Goal: Use online tool/utility: Utilize a website feature to perform a specific function

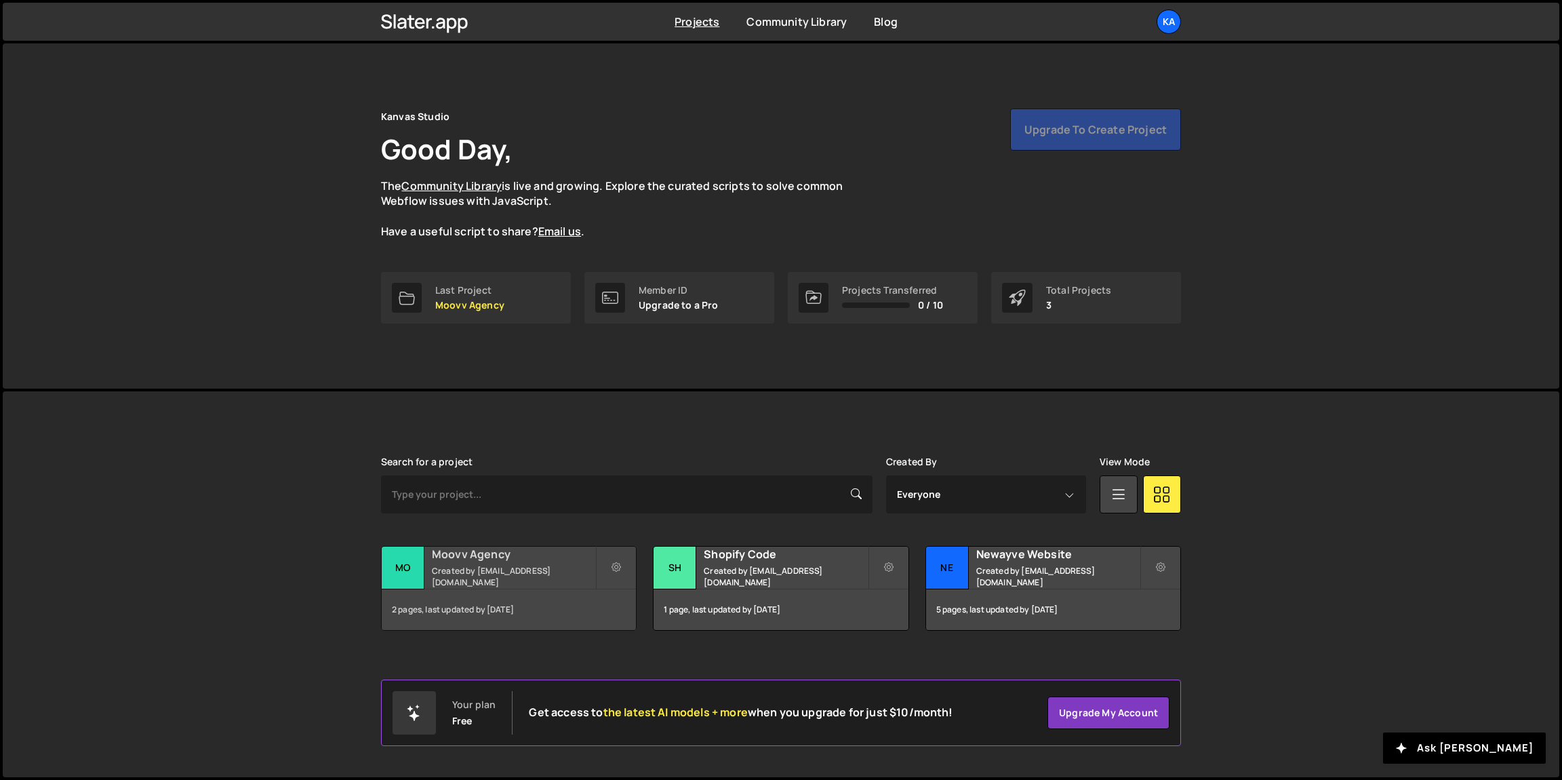
click at [538, 572] on small "Created by hi@kanvasstudio.com" at bounding box center [513, 576] width 163 height 23
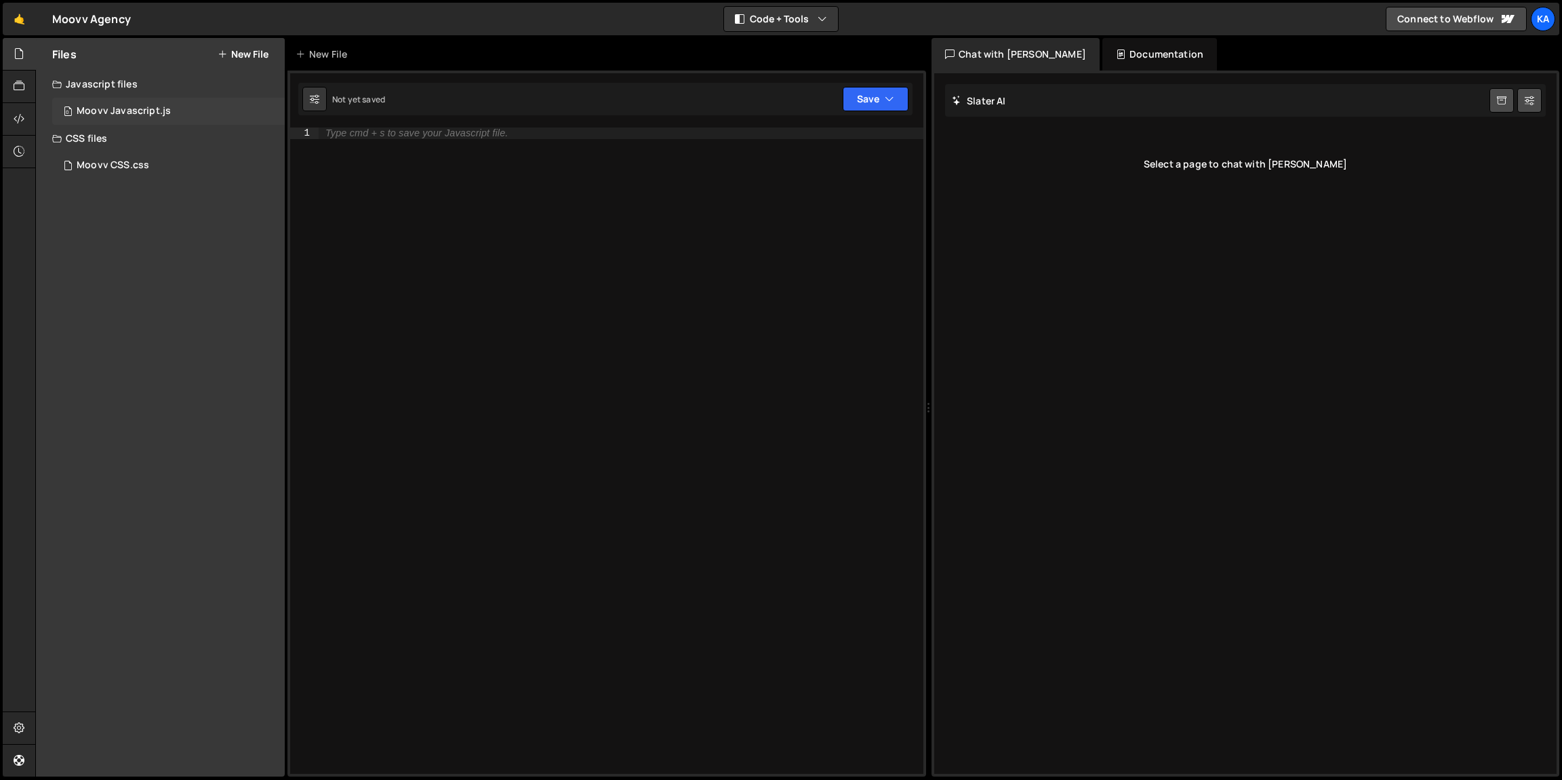
click at [121, 113] on div "Moovv Javascript.js" at bounding box center [124, 111] width 94 height 12
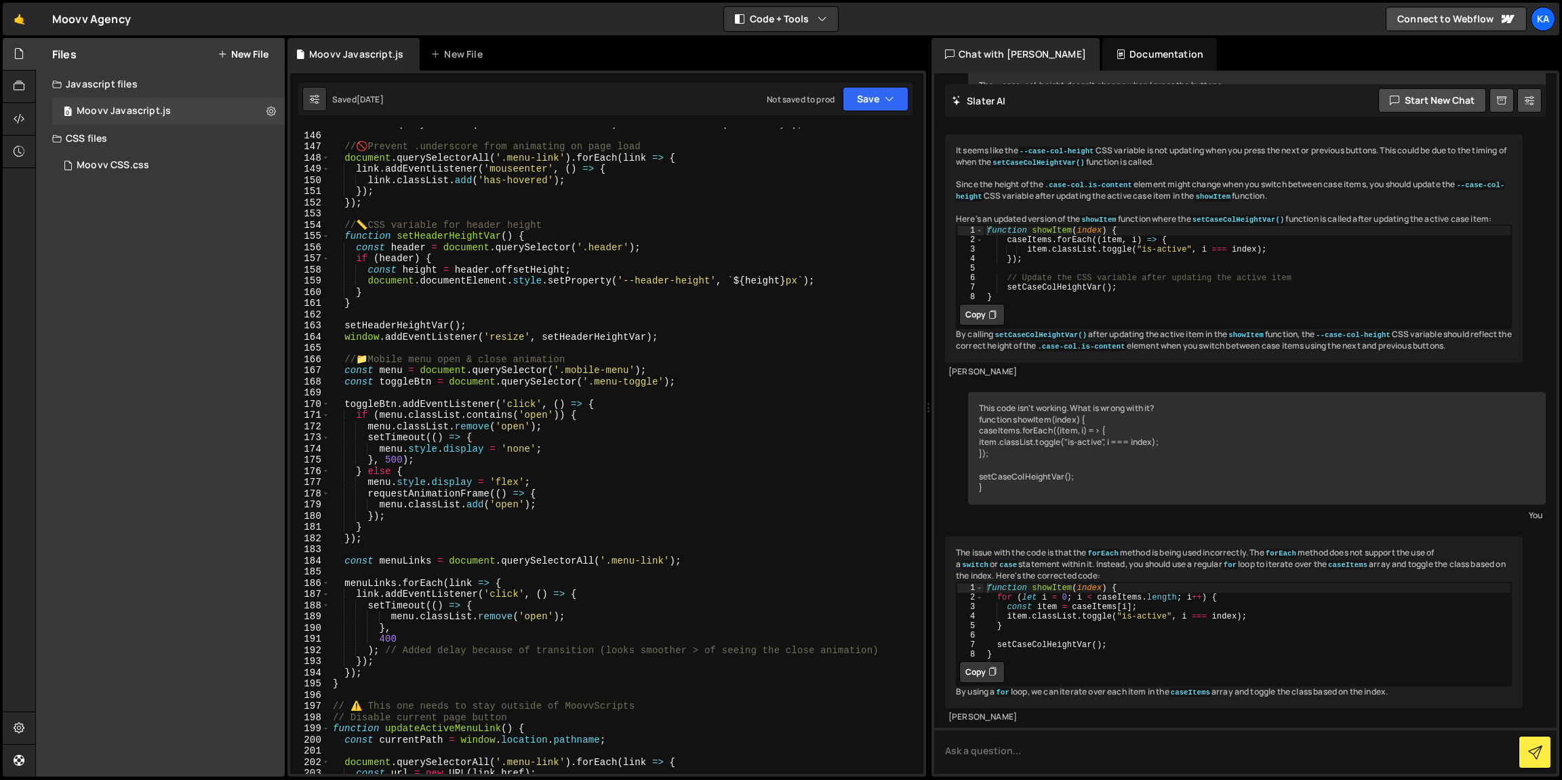
scroll to position [1619, 0]
click at [148, 172] on div "Moovv CSS.css 0" at bounding box center [168, 165] width 233 height 27
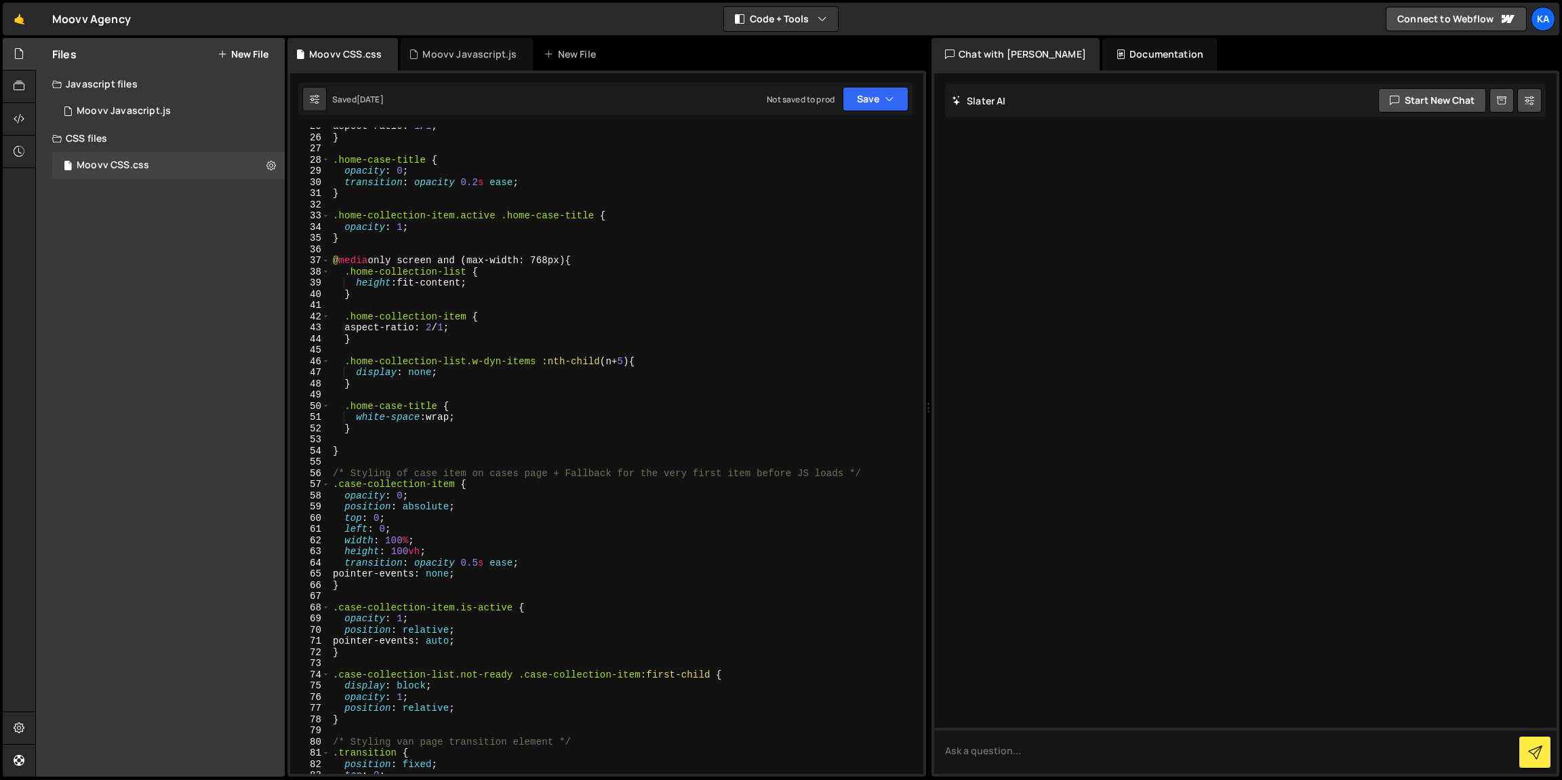
scroll to position [237, 0]
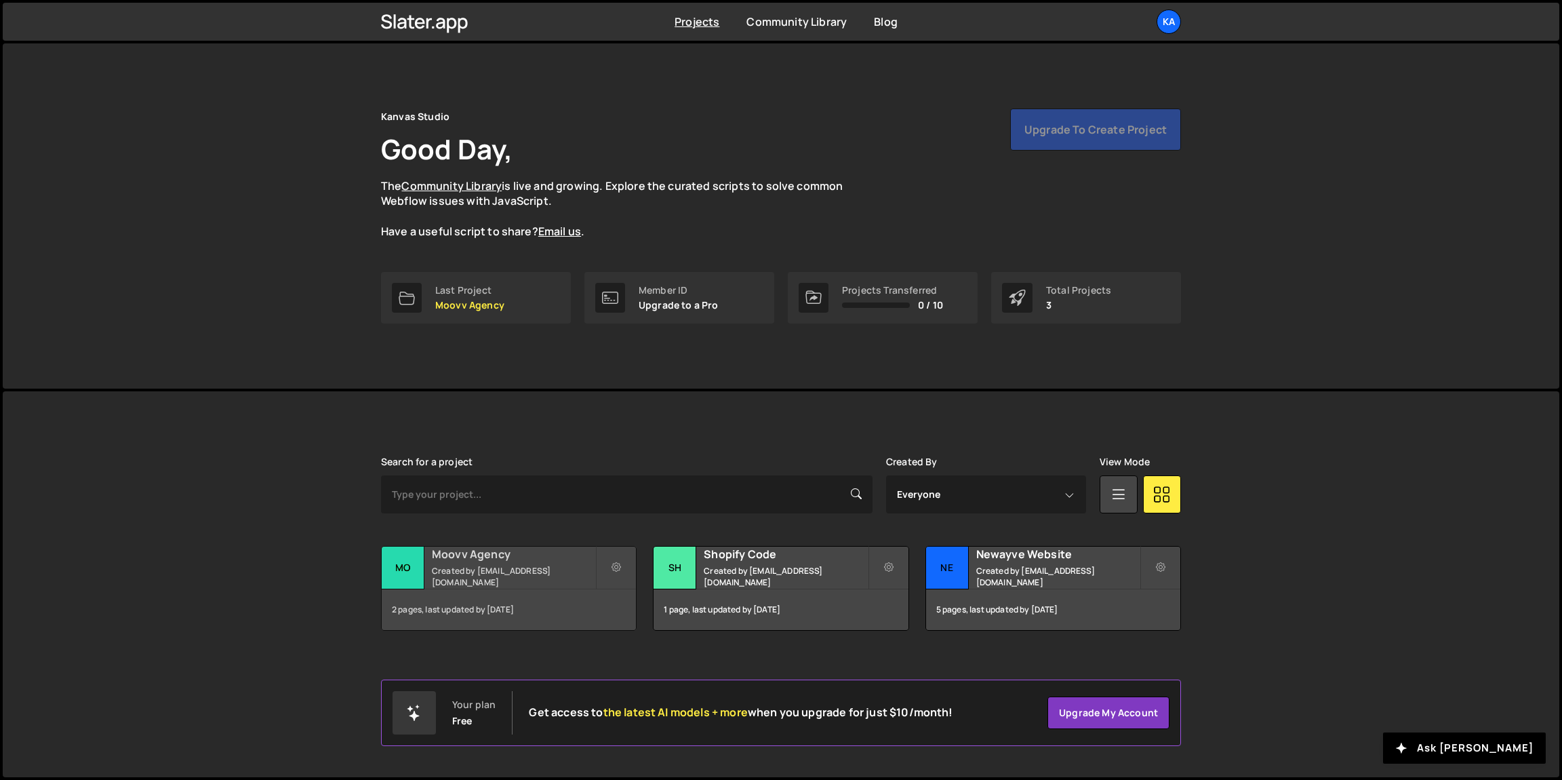
click at [523, 567] on div "Moovv Agency Created by hi@kanvasstudio.com" at bounding box center [509, 567] width 254 height 42
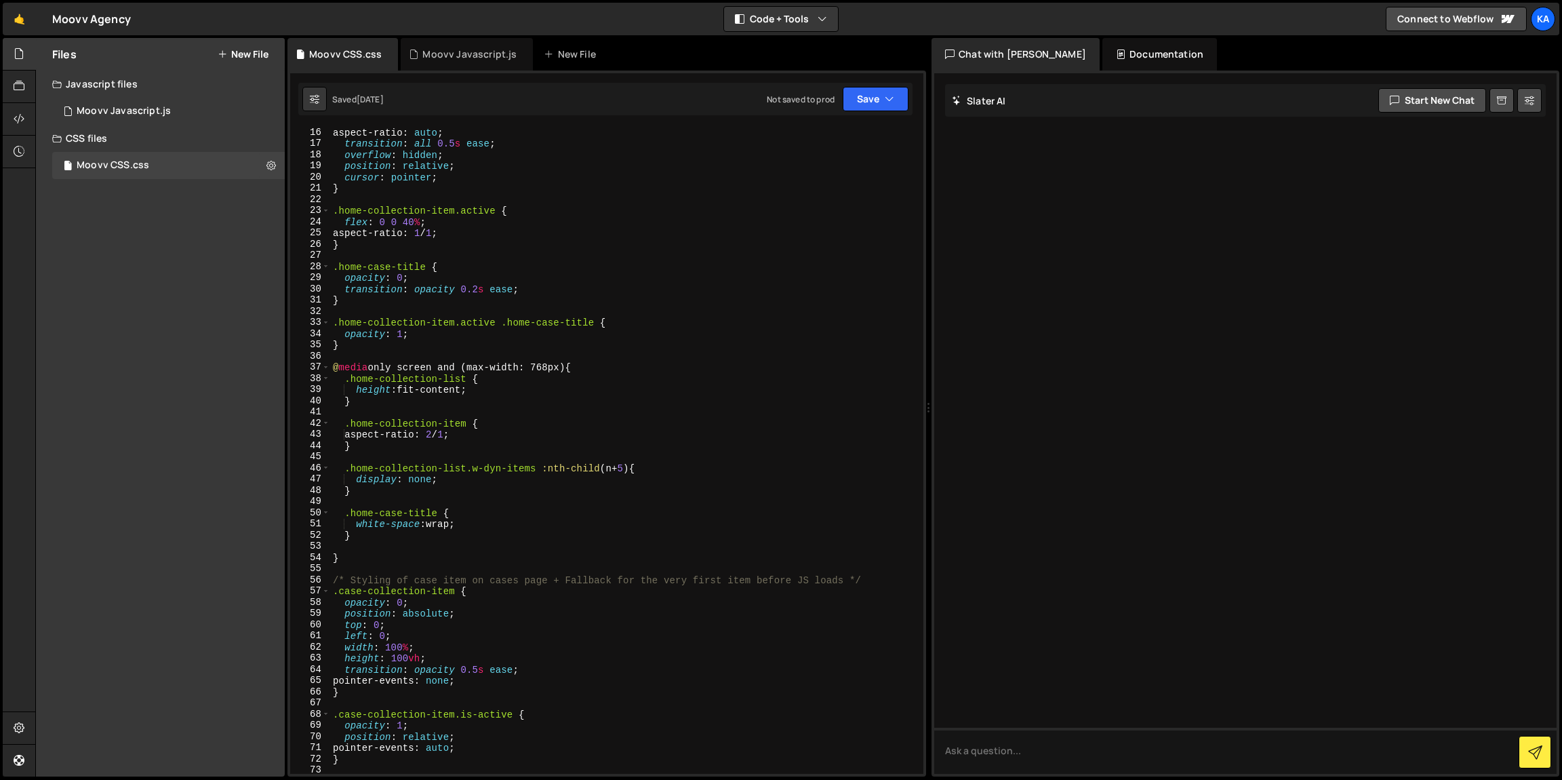
scroll to position [90, 0]
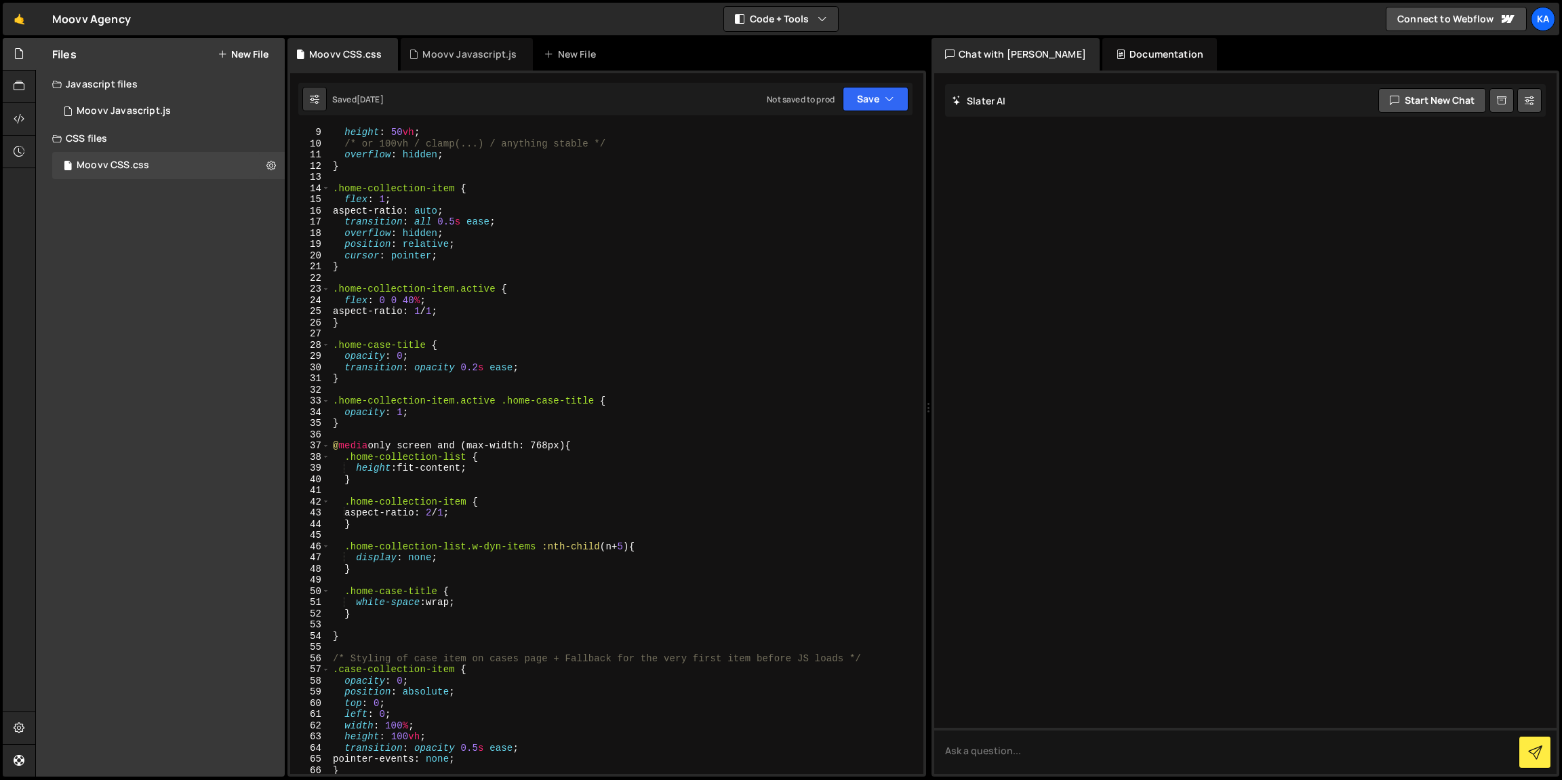
click at [507, 362] on div "height : 50 vh ; /* or 100vh / clamp(...) / anything stable */ overflow : hidde…" at bounding box center [624, 461] width 588 height 668
click at [486, 406] on div "height : 50 vh ; /* or 100vh / clamp(...) / anything stable */ overflow : hidde…" at bounding box center [624, 461] width 588 height 668
click at [487, 414] on div "height : 50 vh ; /* or 100vh / clamp(...) / anything stable */ overflow : hidde…" at bounding box center [624, 461] width 588 height 668
click at [493, 396] on div "height : 50 vh ; /* or 100vh / clamp(...) / anything stable */ overflow : hidde…" at bounding box center [624, 456] width 588 height 668
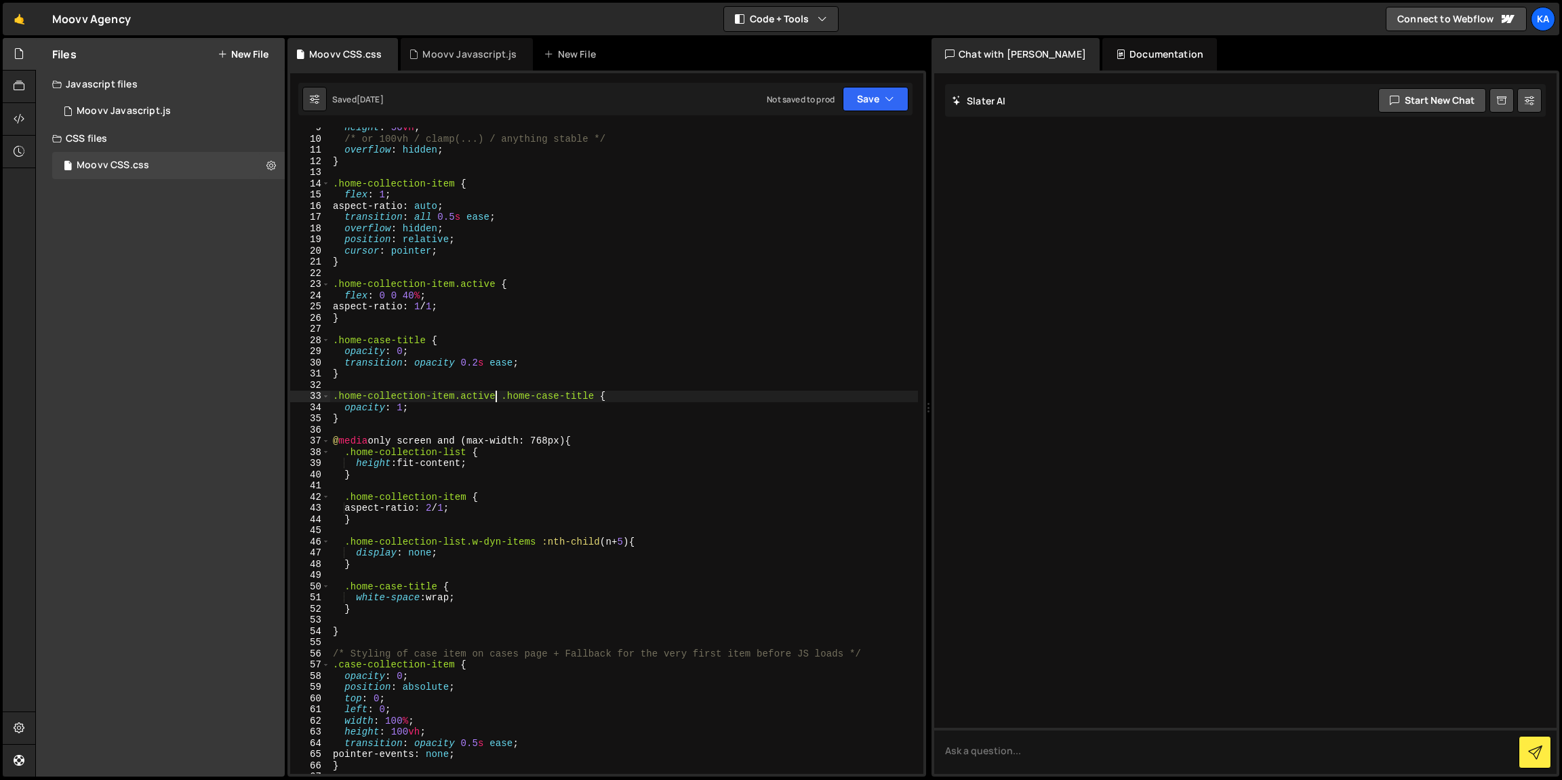
click at [516, 393] on div "height : 50 vh ; /* or 100vh / clamp(...) / anything stable */ overflow : hidde…" at bounding box center [624, 456] width 588 height 668
click at [509, 407] on div "height : 50 vh ; /* or 100vh / clamp(...) / anything stable */ overflow : hidde…" at bounding box center [624, 456] width 588 height 668
click at [507, 413] on div "height : 50 vh ; /* or 100vh / clamp(...) / anything stable */ overflow : hidde…" at bounding box center [624, 456] width 588 height 668
click at [508, 408] on div "height : 50 vh ; /* or 100vh / clamp(...) / anything stable */ overflow : hidde…" at bounding box center [624, 456] width 588 height 668
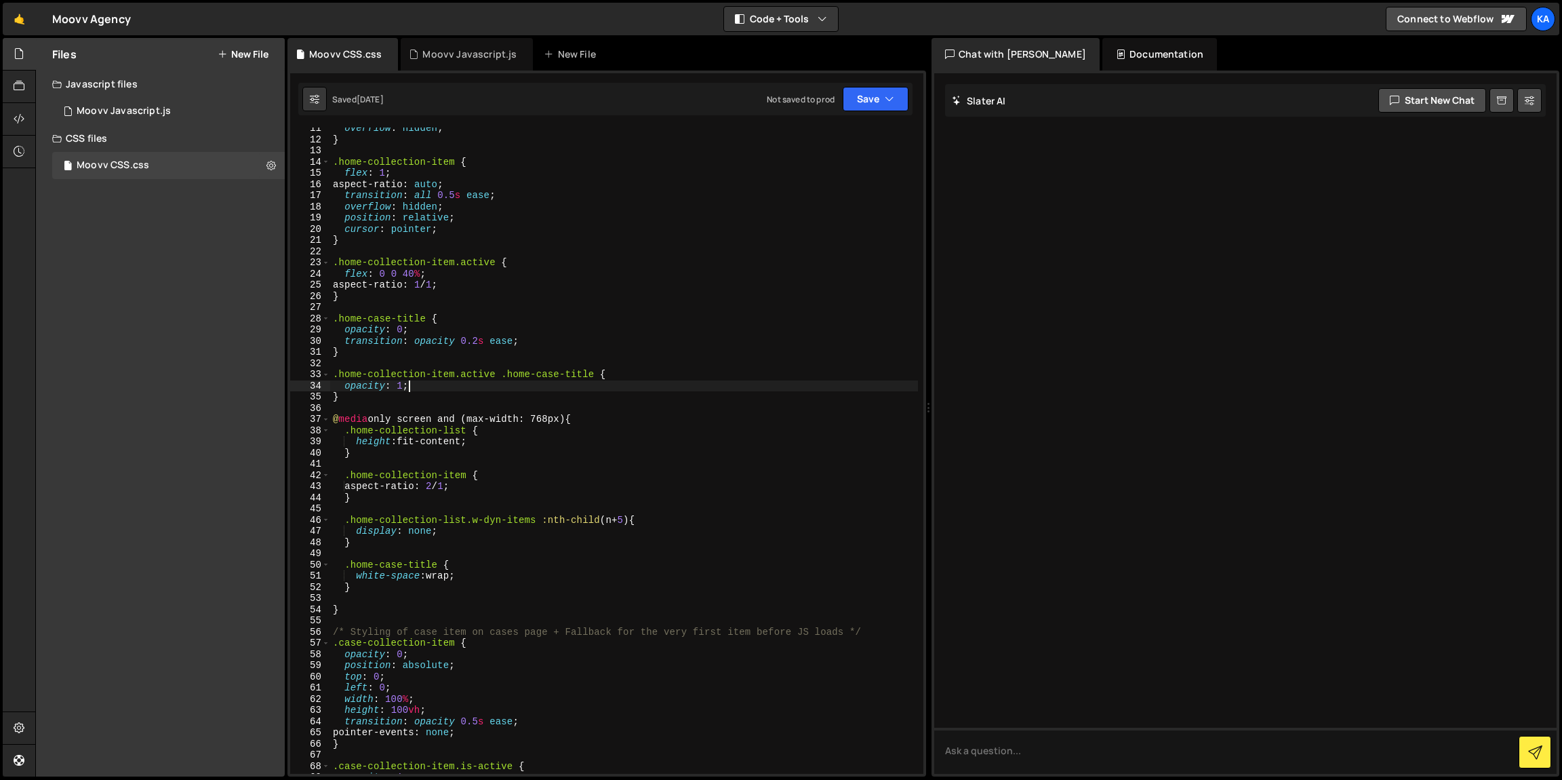
scroll to position [116, 0]
click at [512, 384] on div "overflow : hidden ; } .home-collection-item { flex : 1 ; aspect-ratio : auto ; …" at bounding box center [624, 457] width 588 height 668
drag, startPoint x: 505, startPoint y: 390, endPoint x: 488, endPoint y: 394, distance: 17.3
click at [497, 377] on div "overflow : hidden ; } .home-collection-item { flex : 1 ; aspect-ratio : auto ; …" at bounding box center [624, 457] width 588 height 668
click at [487, 395] on div "overflow : hidden ; } .home-collection-item { flex : 1 ; aspect-ratio : auto ; …" at bounding box center [624, 457] width 588 height 668
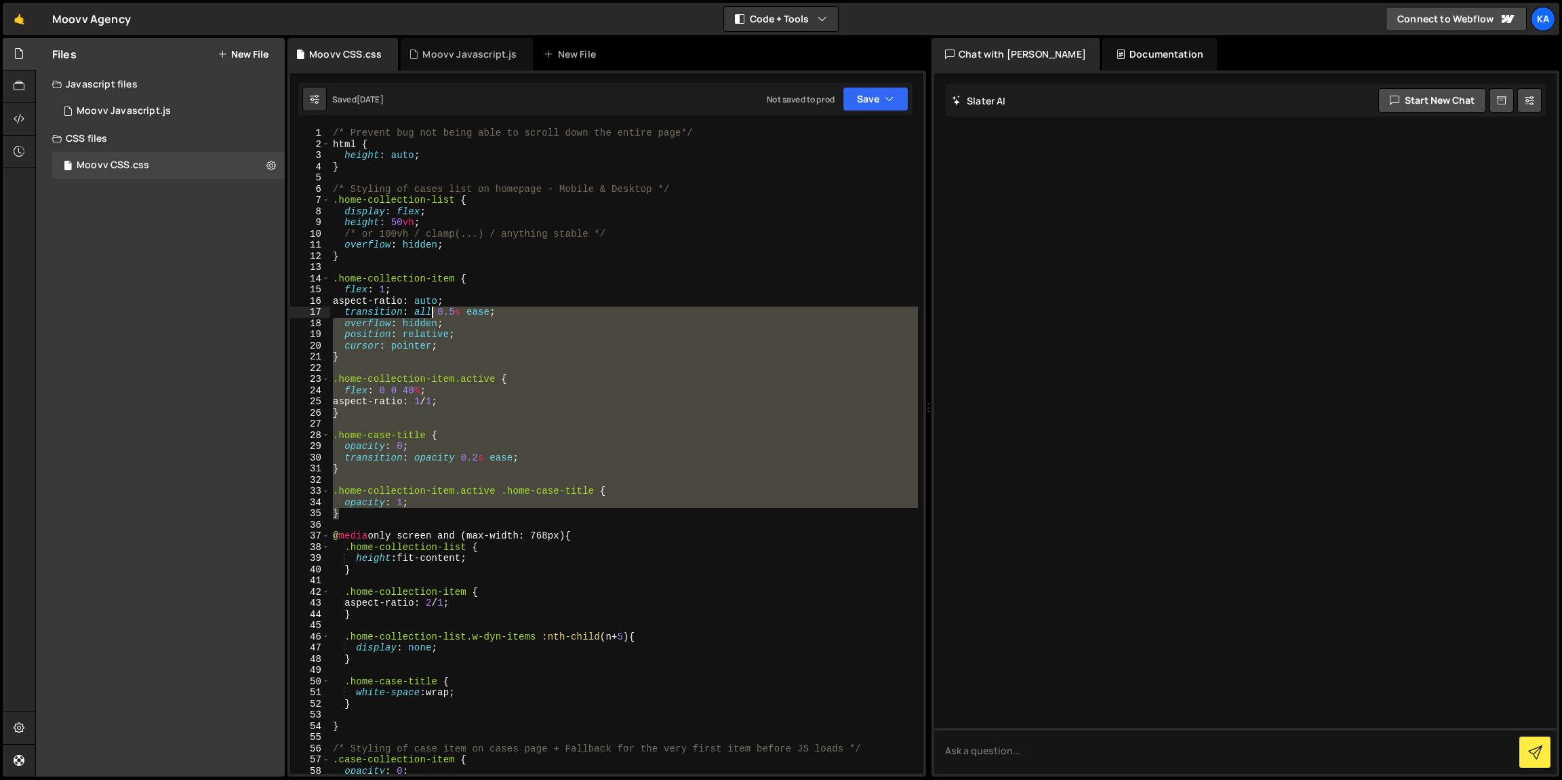
scroll to position [0, 0]
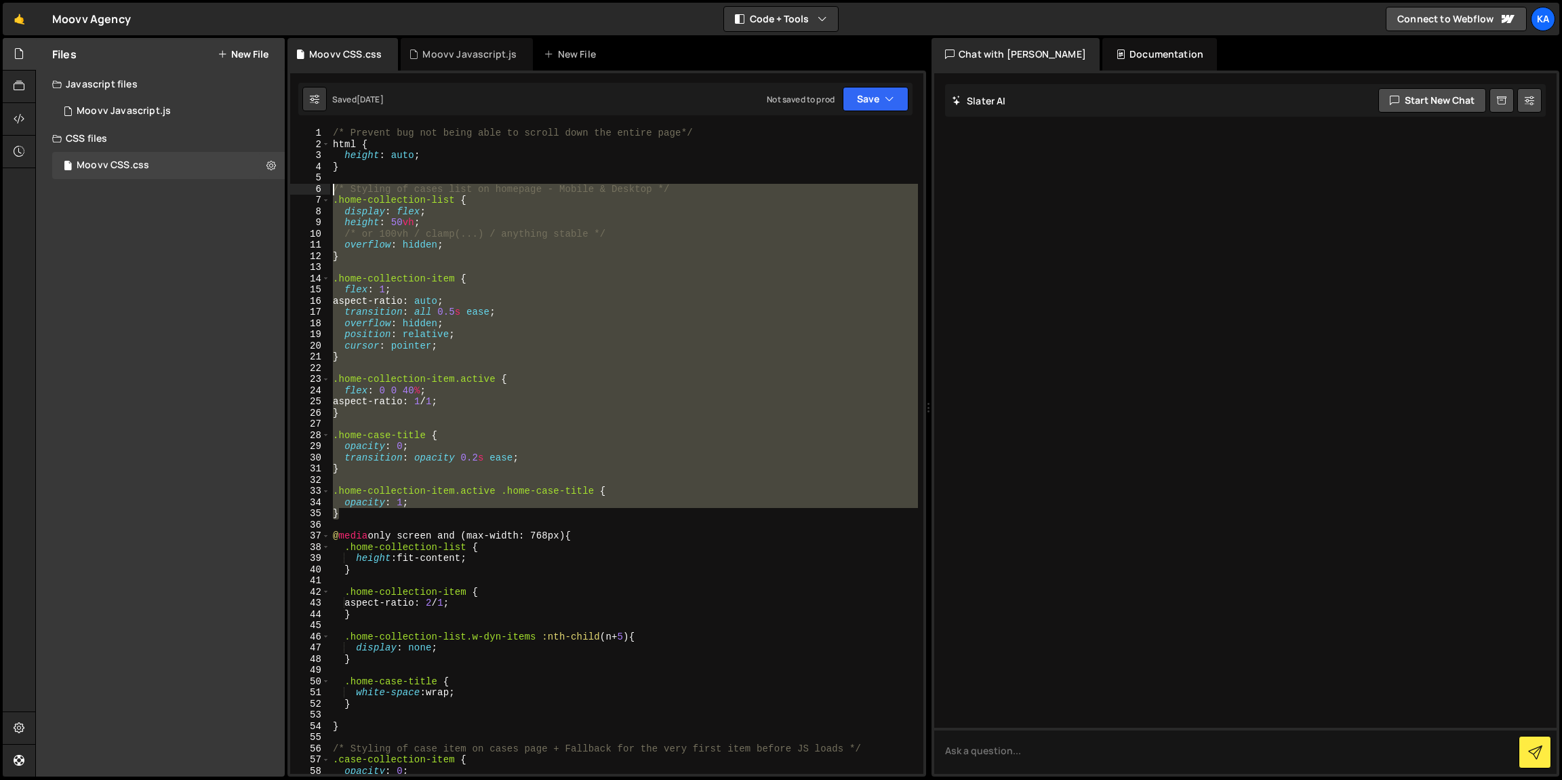
drag, startPoint x: 493, startPoint y: 392, endPoint x: 331, endPoint y: 190, distance: 258.5
click at [331, 190] on div "/* Prevent bug not being able to scroll down the entire page*/ html { height : …" at bounding box center [624, 461] width 588 height 668
click at [483, 207] on div "/* Prevent bug not being able to scroll down the entire page*/ html { height : …" at bounding box center [624, 450] width 588 height 646
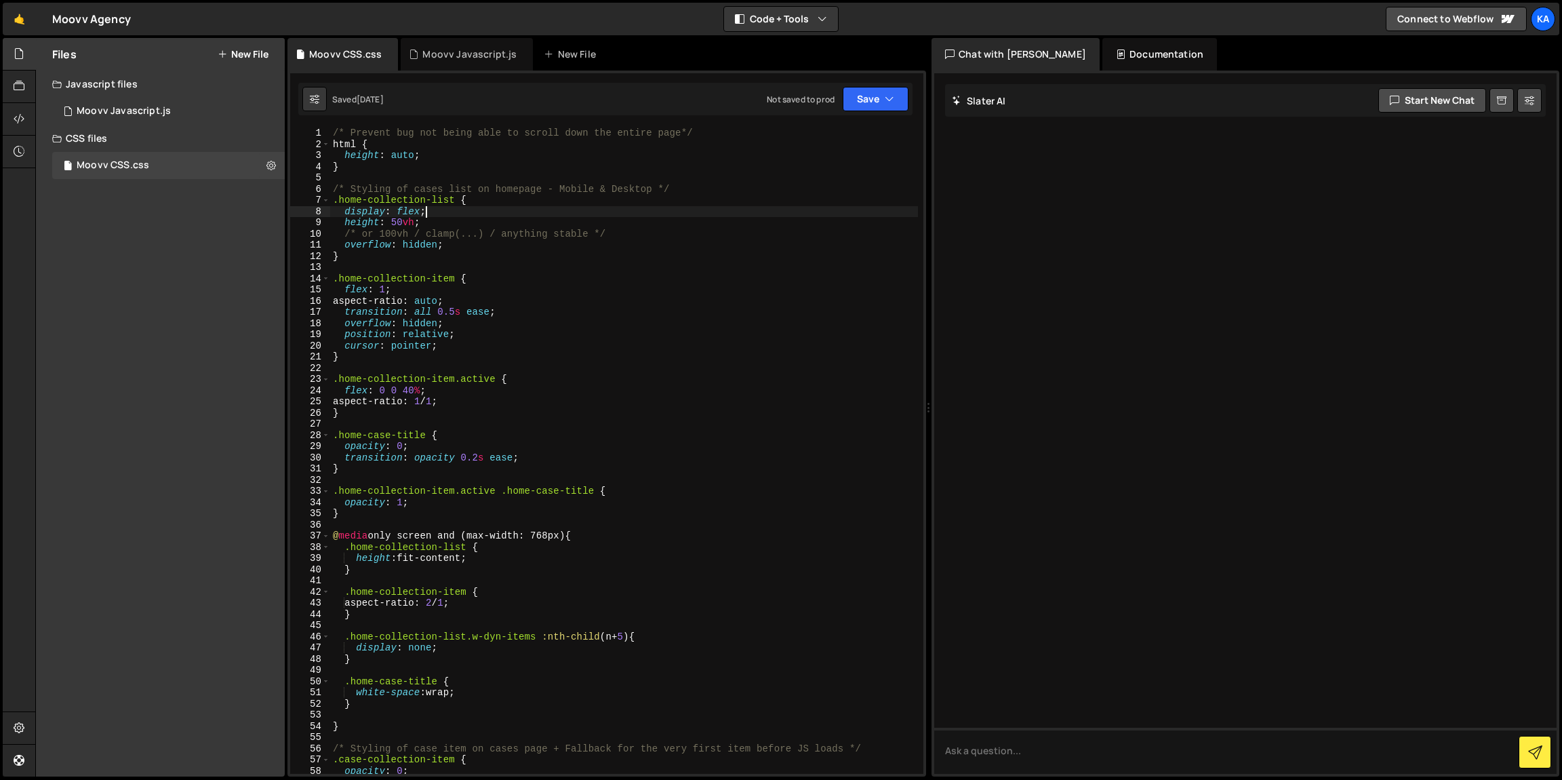
click at [481, 496] on div "/* Prevent bug not being able to scroll down the entire page*/ html { height : …" at bounding box center [624, 461] width 588 height 668
click at [480, 501] on div "/* Prevent bug not being able to scroll down the entire page*/ html { height : …" at bounding box center [624, 461] width 588 height 668
type textarea "opacity: 1;"
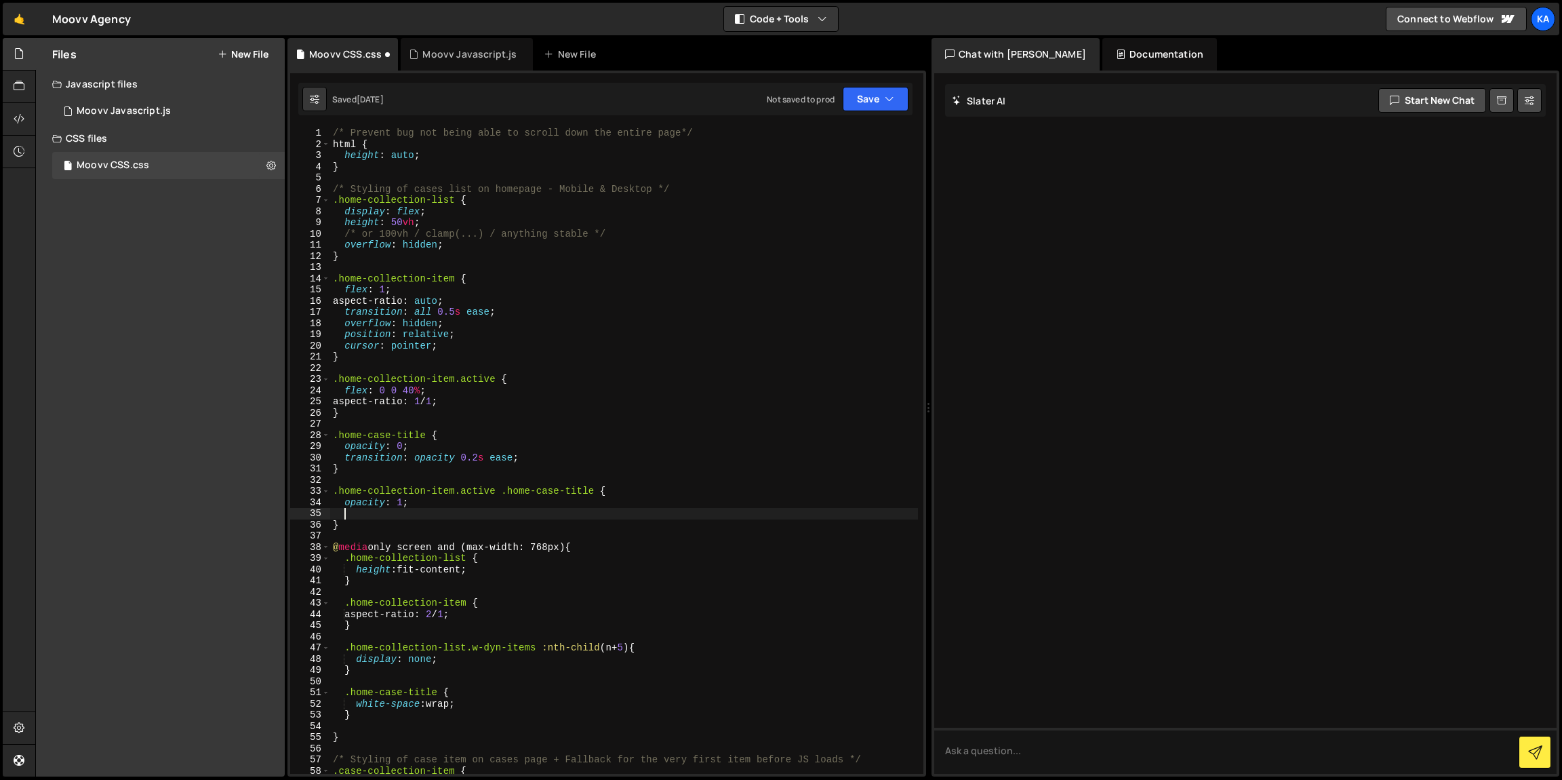
paste textarea "}"
type textarea "}"
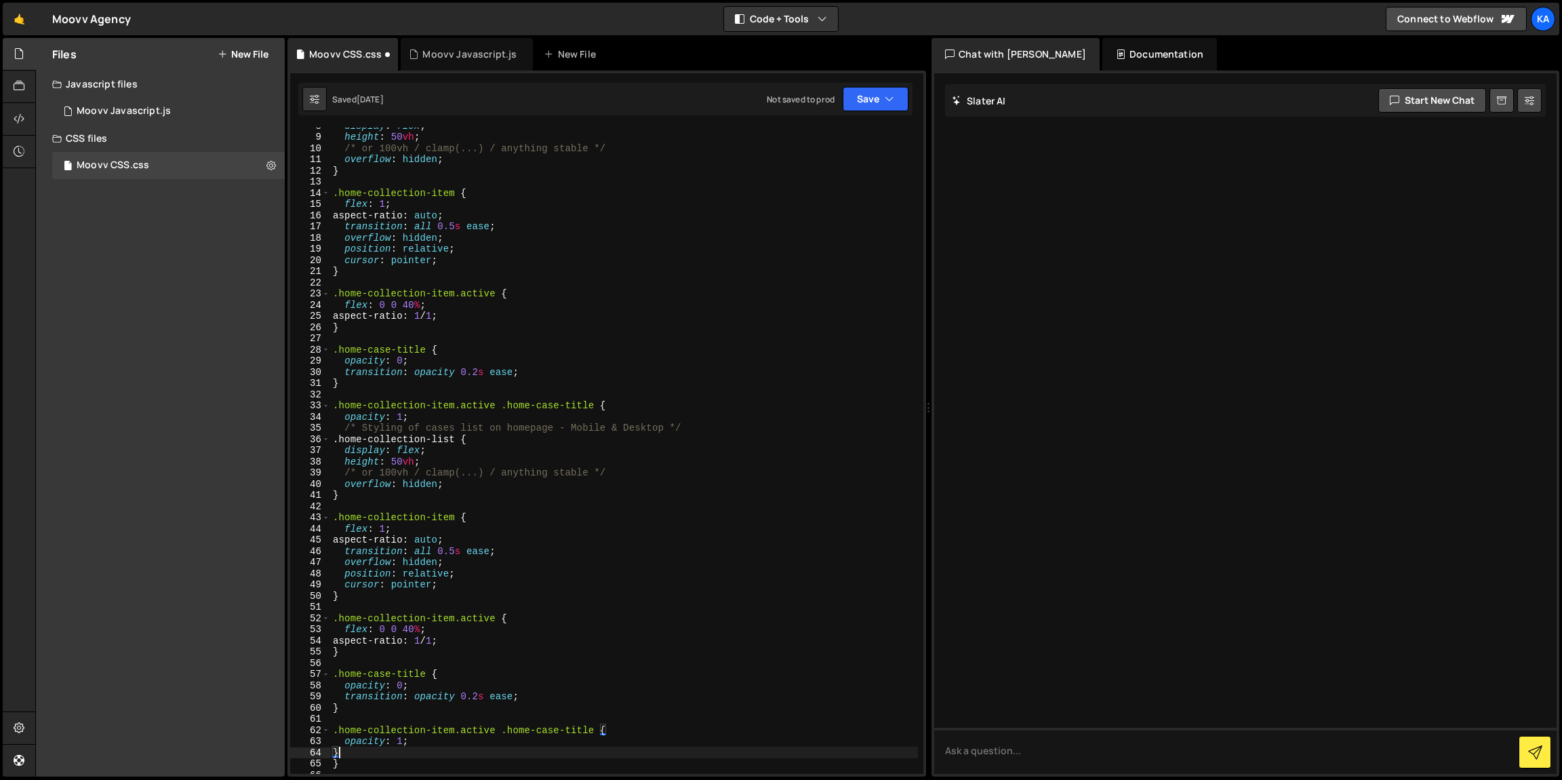
scroll to position [85, 0]
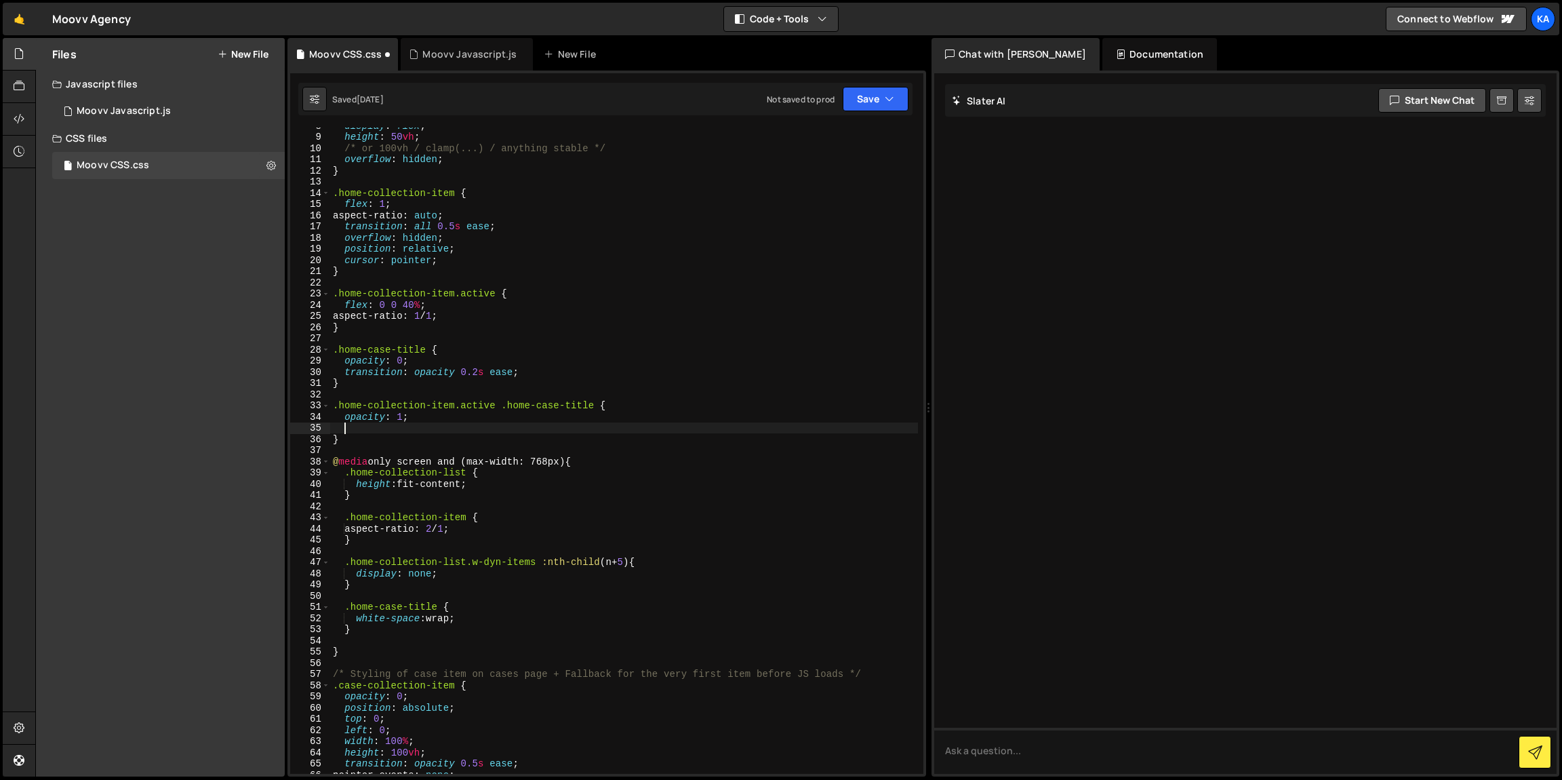
paste textarea "transition-delay: 1s; /* Add this line */"
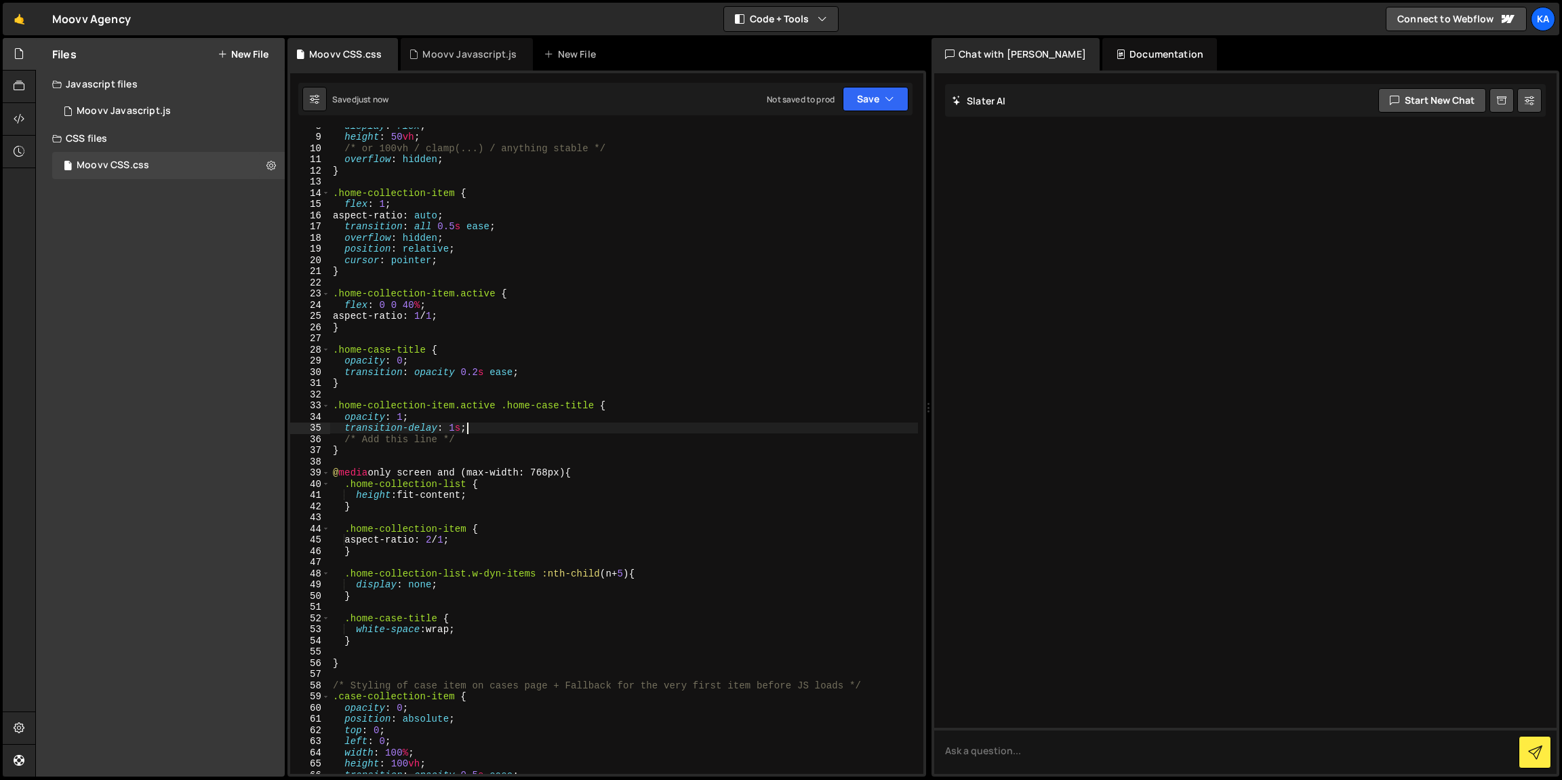
click at [462, 425] on div "display : flex ; height : 50 vh ; /* or 100vh / clamp(...) / anything stable */…" at bounding box center [624, 454] width 588 height 668
click at [458, 427] on div "display : flex ; height : 50 vh ; /* or 100vh / clamp(...) / anything stable */…" at bounding box center [624, 454] width 588 height 668
type textarea "transition-delay: 0.2s;"
